Goal: Information Seeking & Learning: Learn about a topic

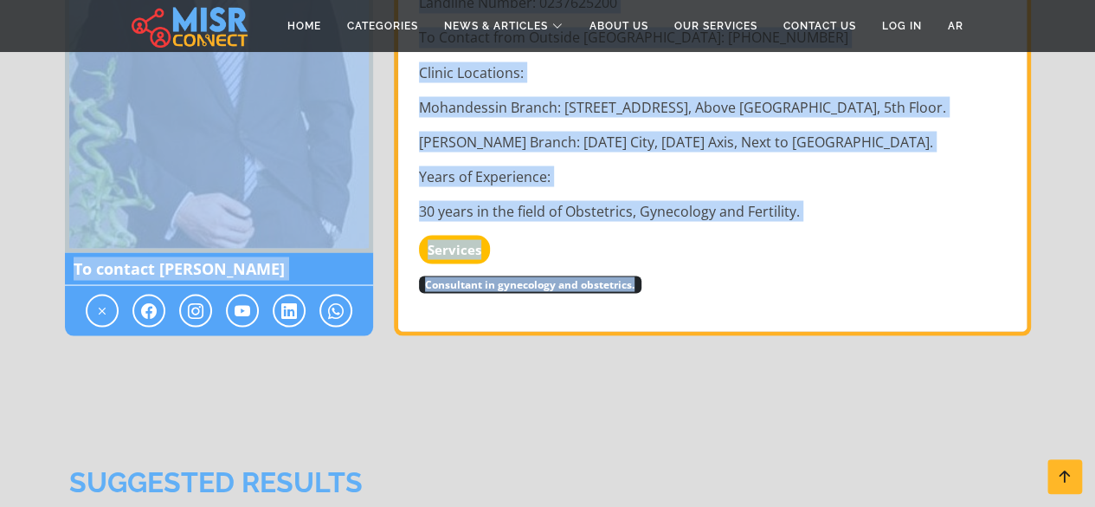
scroll to position [1732, 0]
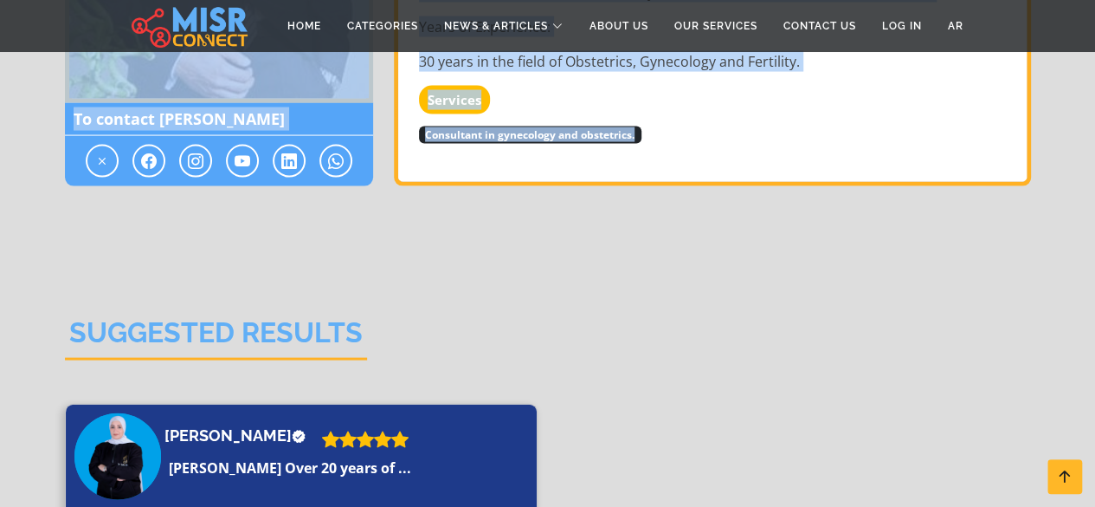
drag, startPoint x: 360, startPoint y: 220, endPoint x: 714, endPoint y: 223, distance: 354.1
copy div ". [PERSON_NAME] [PERSON_NAME] Saif Consultant Obstetrician, [MEDICAL_DATA] and …"
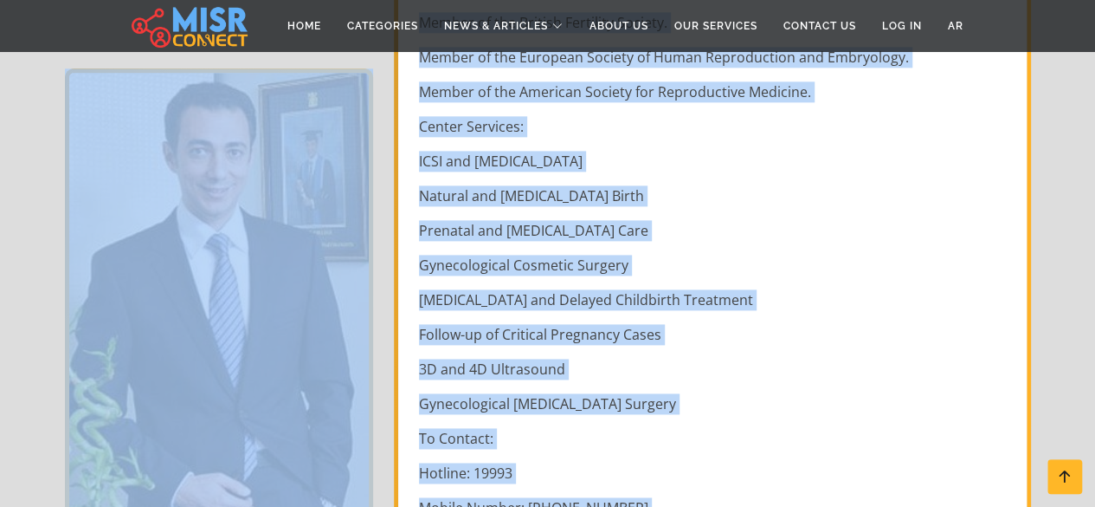
scroll to position [1039, 0]
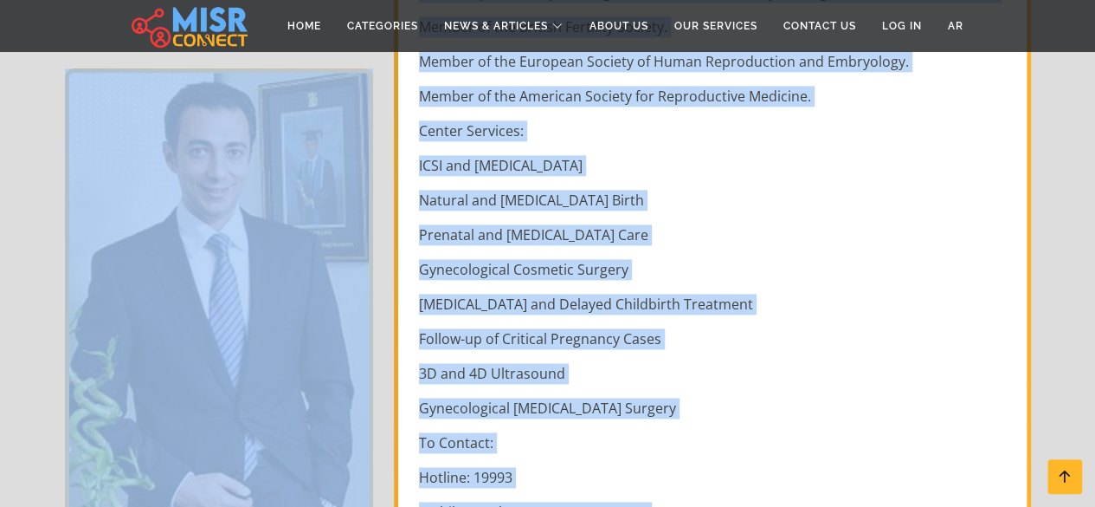
click at [551, 328] on p "Follow-up of Critical Pregnancy Cases" at bounding box center [714, 338] width 591 height 21
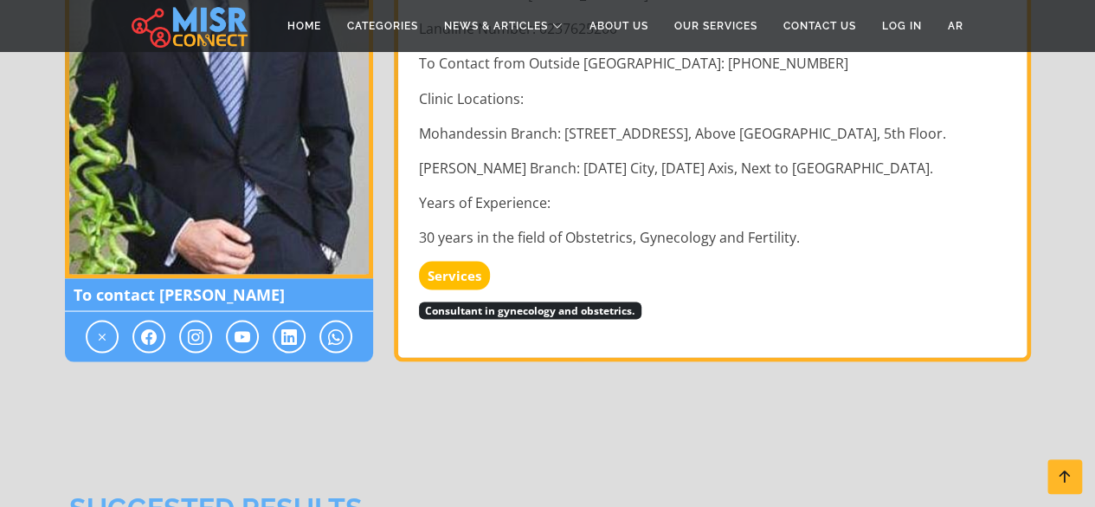
scroll to position [1559, 0]
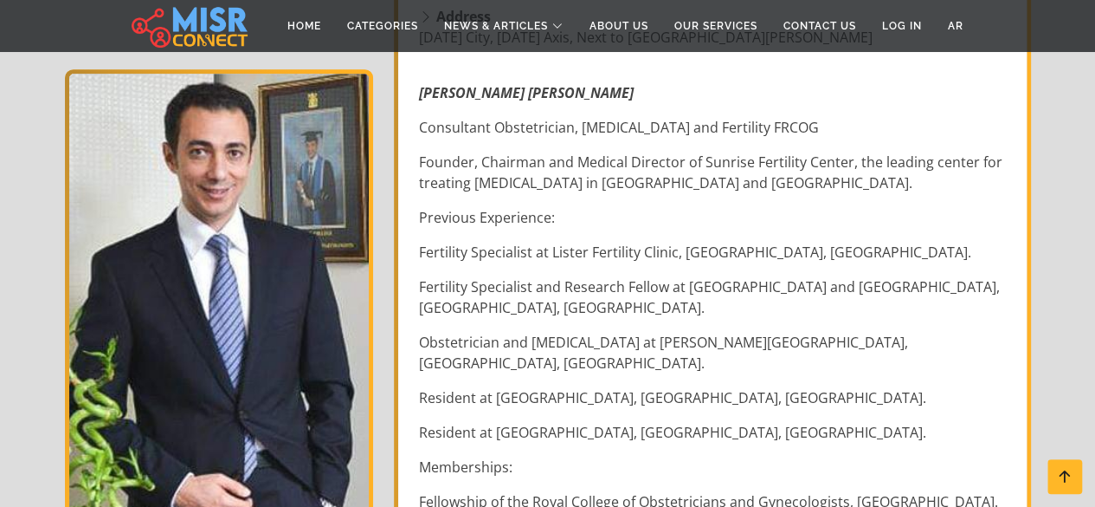
scroll to position [693, 0]
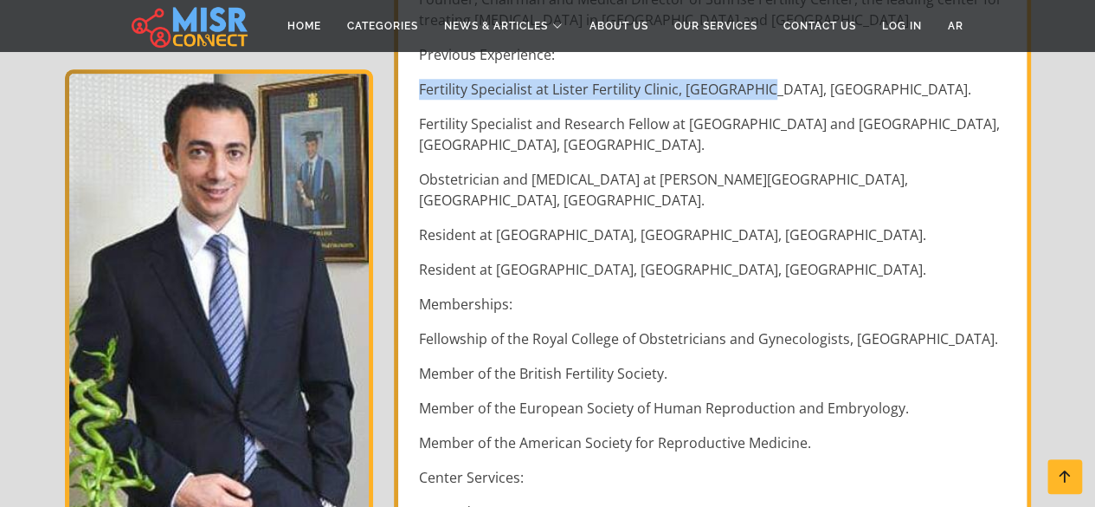
copy p "Fertility Specialist at Lister Fertility Clinic, [GEOGRAPHIC_DATA], [GEOGRAPHIC…"
drag, startPoint x: 421, startPoint y: 113, endPoint x: 823, endPoint y: 105, distance: 401.8
click at [823, 100] on p "Fertility Specialist at Lister Fertility Clinic, [GEOGRAPHIC_DATA], [GEOGRAPHIC…" at bounding box center [714, 89] width 591 height 21
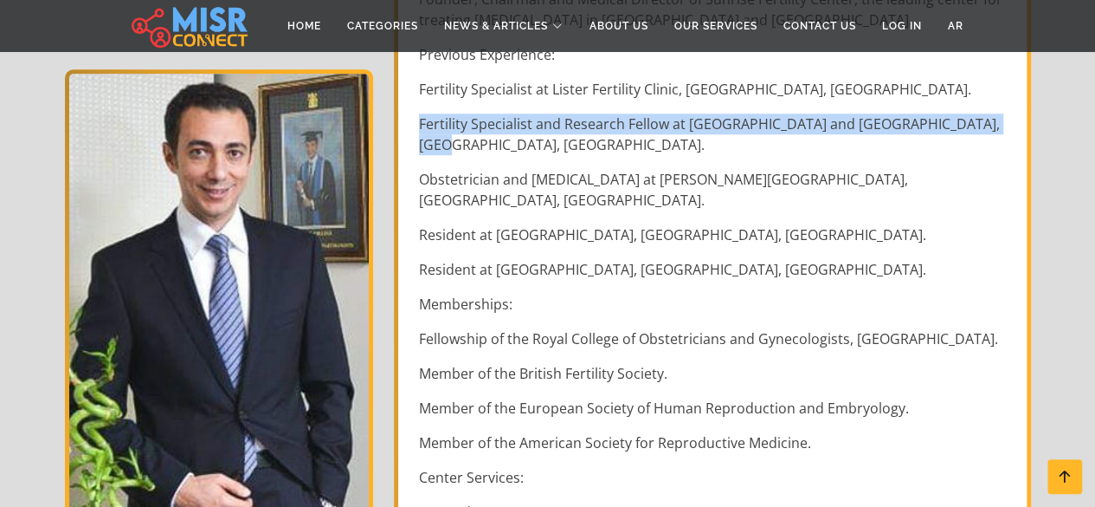
drag, startPoint x: 416, startPoint y: 143, endPoint x: 1010, endPoint y: 137, distance: 594.9
click at [1010, 137] on div "[PERSON_NAME] [PERSON_NAME] Consultant Obstetrician, [MEDICAL_DATA] and Fertili…" at bounding box center [714, 515] width 611 height 1219
copy p "Fertility Specialist and Research Fellow at [GEOGRAPHIC_DATA] and [GEOGRAPHIC_D…"
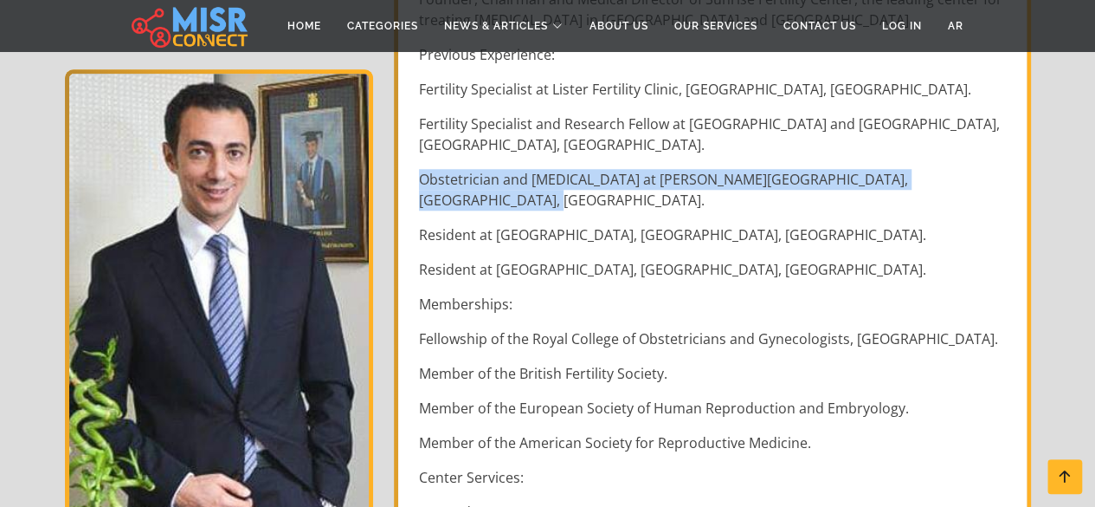
copy p "Obstetrician and [MEDICAL_DATA] at [PERSON_NAME][GEOGRAPHIC_DATA], [GEOGRAPHIC_…"
drag, startPoint x: 414, startPoint y: 182, endPoint x: 997, endPoint y: 189, distance: 583.6
click at [997, 189] on div "[PERSON_NAME] [PERSON_NAME] Consultant Obstetrician, [MEDICAL_DATA] and Fertili…" at bounding box center [714, 515] width 611 height 1219
copy p "Obstetrician and [MEDICAL_DATA] at [PERSON_NAME][GEOGRAPHIC_DATA], [GEOGRAPHIC_…"
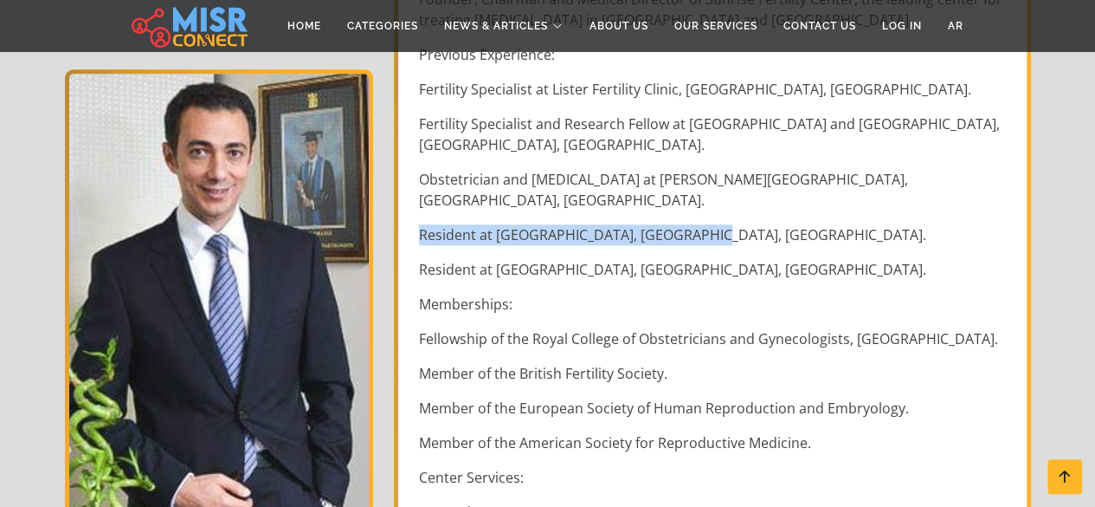
copy p "Resident at [GEOGRAPHIC_DATA], [GEOGRAPHIC_DATA], [GEOGRAPHIC_DATA]."
drag, startPoint x: 409, startPoint y: 203, endPoint x: 726, endPoint y: 209, distance: 317.8
click at [726, 209] on div "[PERSON_NAME] [PERSON_NAME] Consultant Obstetrician, [MEDICAL_DATA] and Fertili…" at bounding box center [714, 515] width 611 height 1219
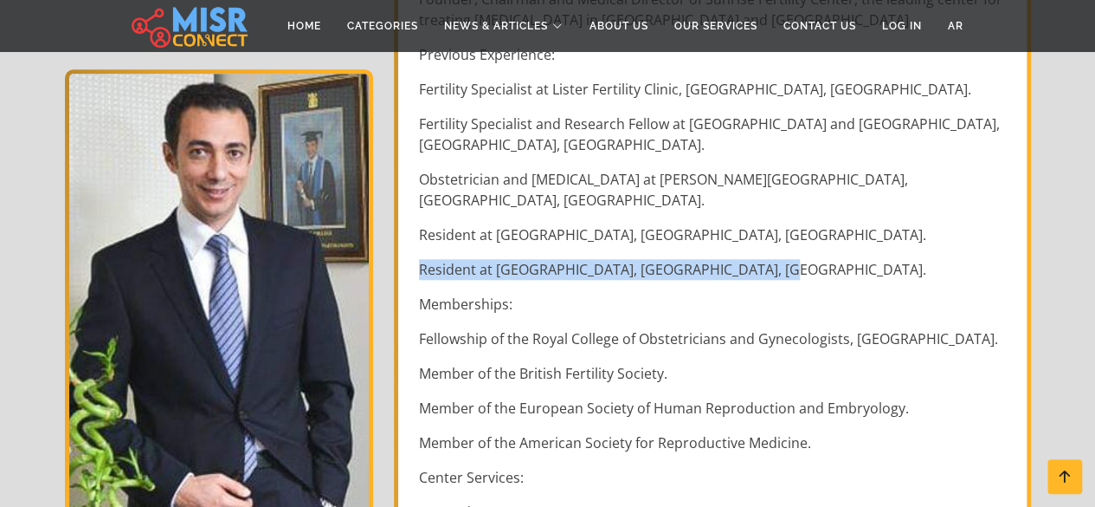
copy p "Resident at [GEOGRAPHIC_DATA], [GEOGRAPHIC_DATA], [GEOGRAPHIC_DATA]."
drag, startPoint x: 416, startPoint y: 252, endPoint x: 790, endPoint y: 250, distance: 373.2
click at [790, 250] on div "[PERSON_NAME] [PERSON_NAME] Consultant Obstetrician, [MEDICAL_DATA] and Fertili…" at bounding box center [714, 515] width 611 height 1219
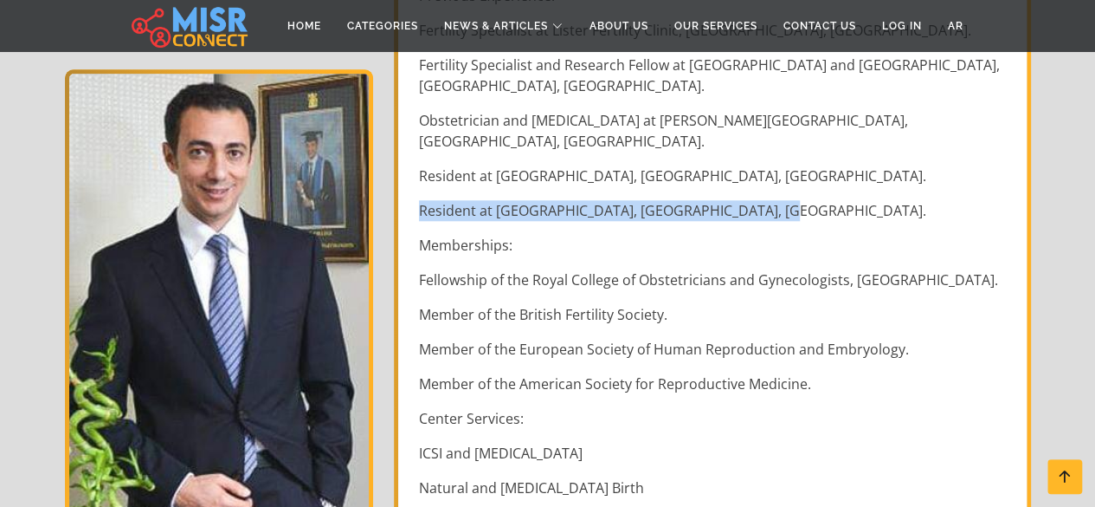
scroll to position [779, 0]
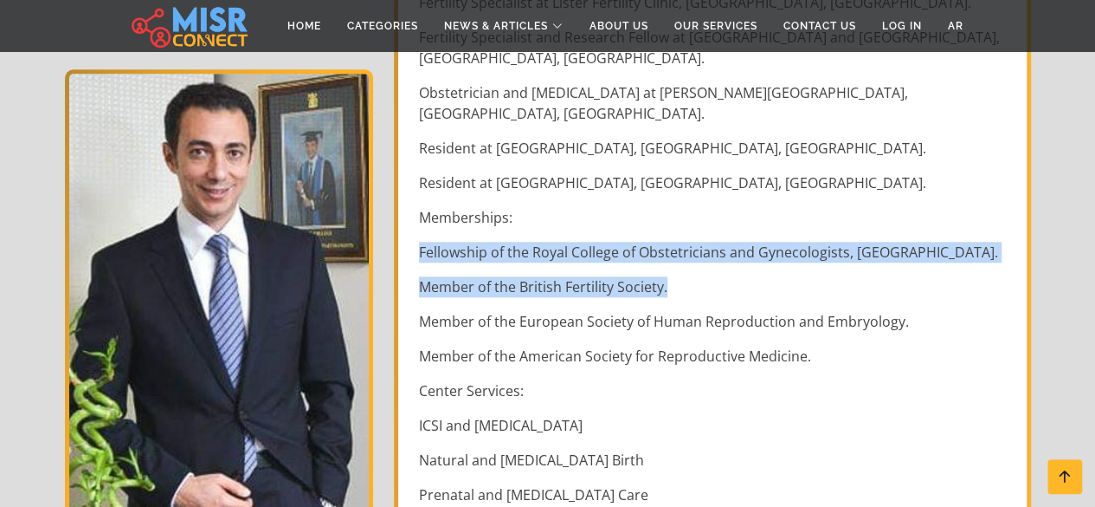
copy div "Fellowship of the Royal College of Obstetricians and Gynecologists, [GEOGRAPHIC…"
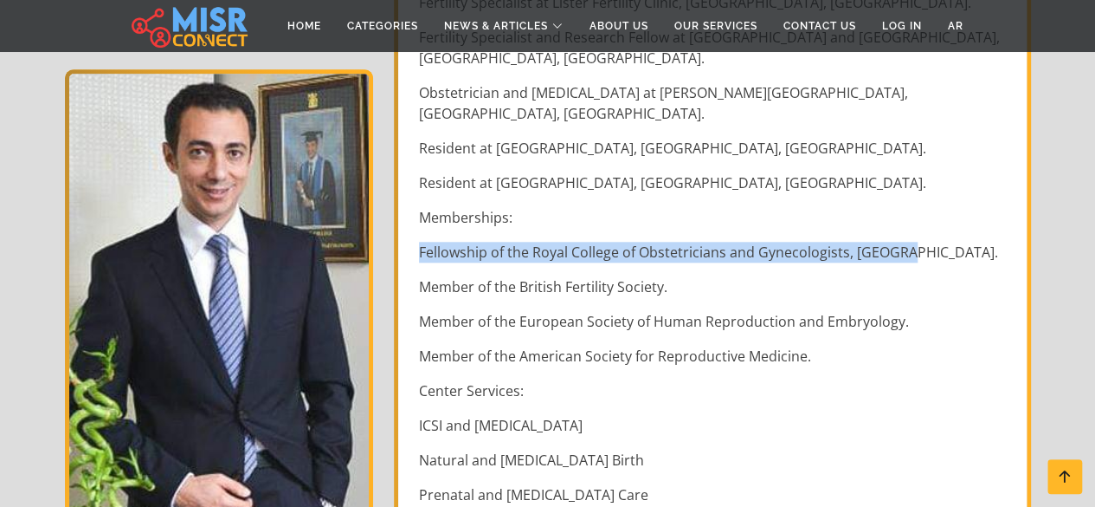
copy p "Fellowship of the Royal College of Obstetricians and Gynecologists, [GEOGRAPHIC…"
drag, startPoint x: 419, startPoint y: 228, endPoint x: 913, endPoint y: 234, distance: 493.6
click at [913, 242] on p "Fellowship of the Royal College of Obstetricians and Gynecologists, [GEOGRAPHIC…" at bounding box center [714, 252] width 591 height 21
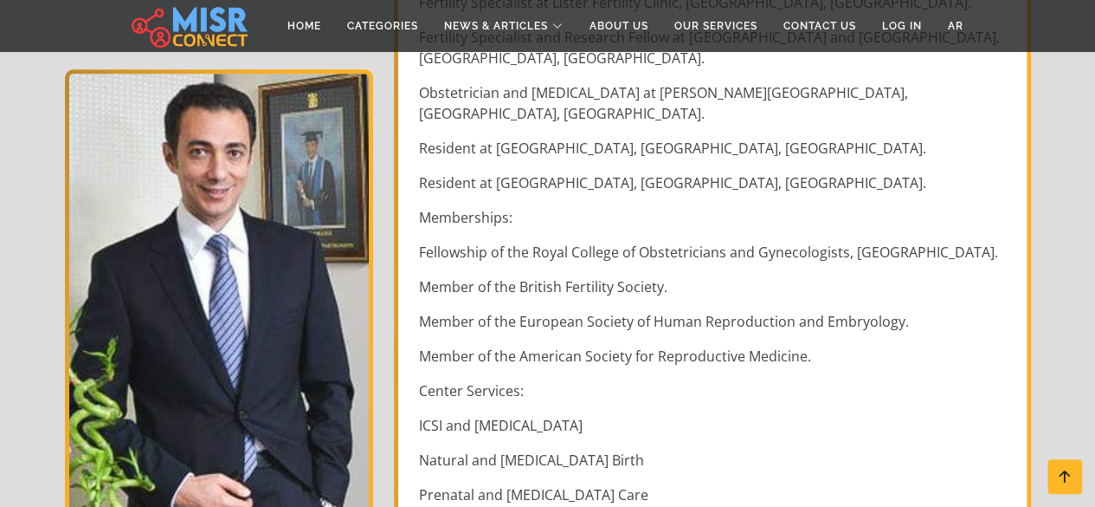
click at [417, 269] on div "[PERSON_NAME] [PERSON_NAME] Consultant Obstetrician, [MEDICAL_DATA] and Fertili…" at bounding box center [714, 428] width 611 height 1219
copy div "Member of the British Fertility Society."
drag, startPoint x: 417, startPoint y: 269, endPoint x: 674, endPoint y: 262, distance: 256.4
click at [674, 262] on div "[PERSON_NAME] [PERSON_NAME] Consultant Obstetrician, [MEDICAL_DATA] and Fertili…" at bounding box center [714, 428] width 611 height 1219
click at [889, 311] on p "Member of the European Society of Human Reproduction and Embryology." at bounding box center [714, 321] width 591 height 21
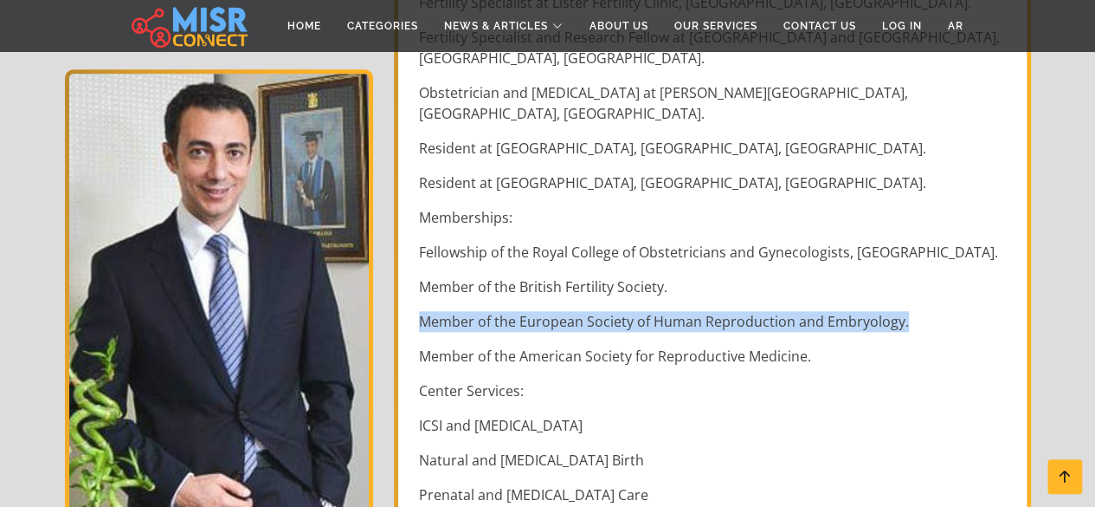
copy p "Member of the European Society of Human Reproduction and Embryology."
drag, startPoint x: 422, startPoint y: 302, endPoint x: 988, endPoint y: 291, distance: 566.4
click at [988, 311] on p "Member of the European Society of Human Reproduction and Embryology." at bounding box center [714, 321] width 591 height 21
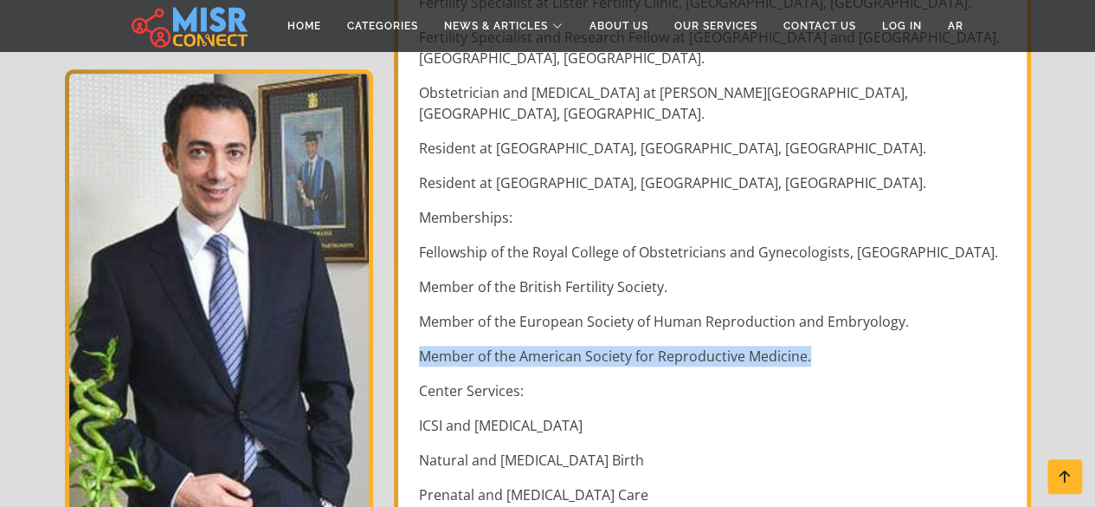
drag, startPoint x: 417, startPoint y: 337, endPoint x: 906, endPoint y: 327, distance: 488.4
click at [906, 327] on div "[PERSON_NAME] [PERSON_NAME] Consultant Obstetrician, [MEDICAL_DATA] and Fertili…" at bounding box center [714, 428] width 611 height 1219
